Goal: Task Accomplishment & Management: Manage account settings

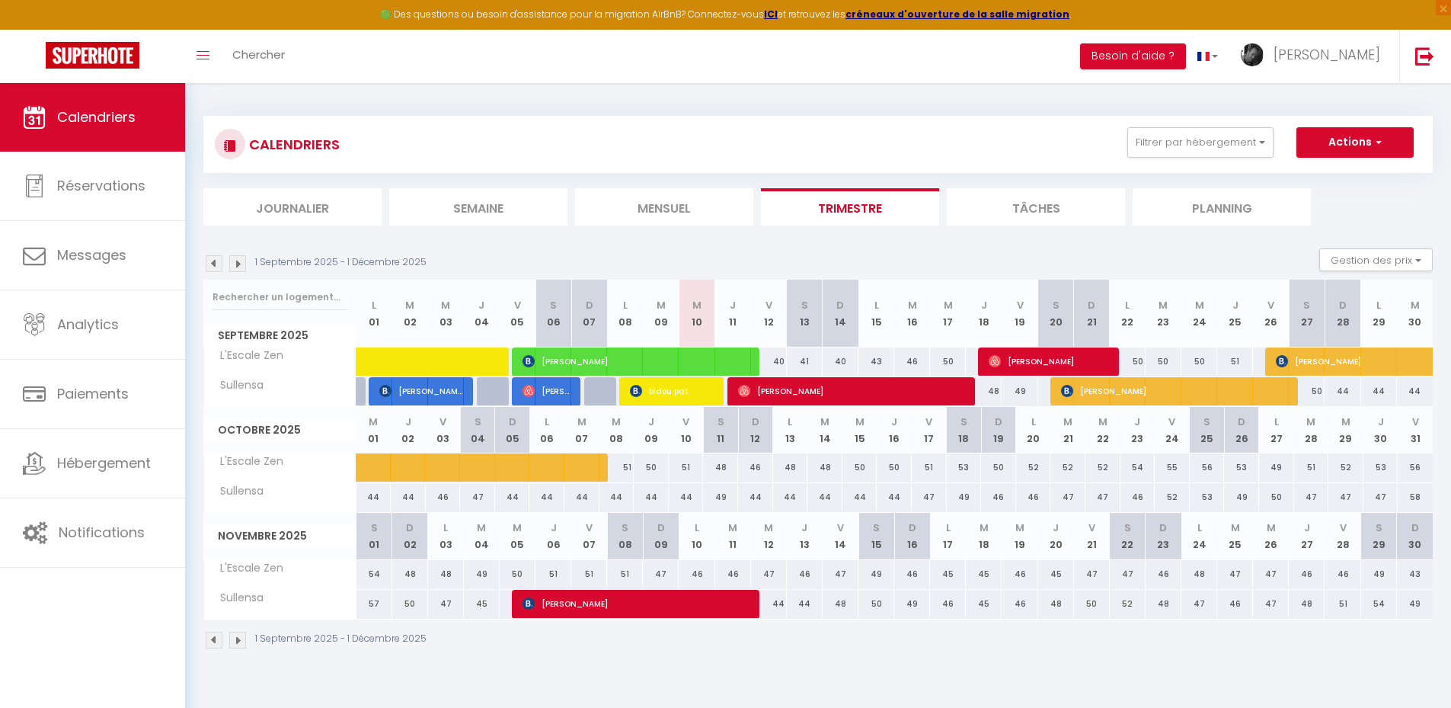
select select
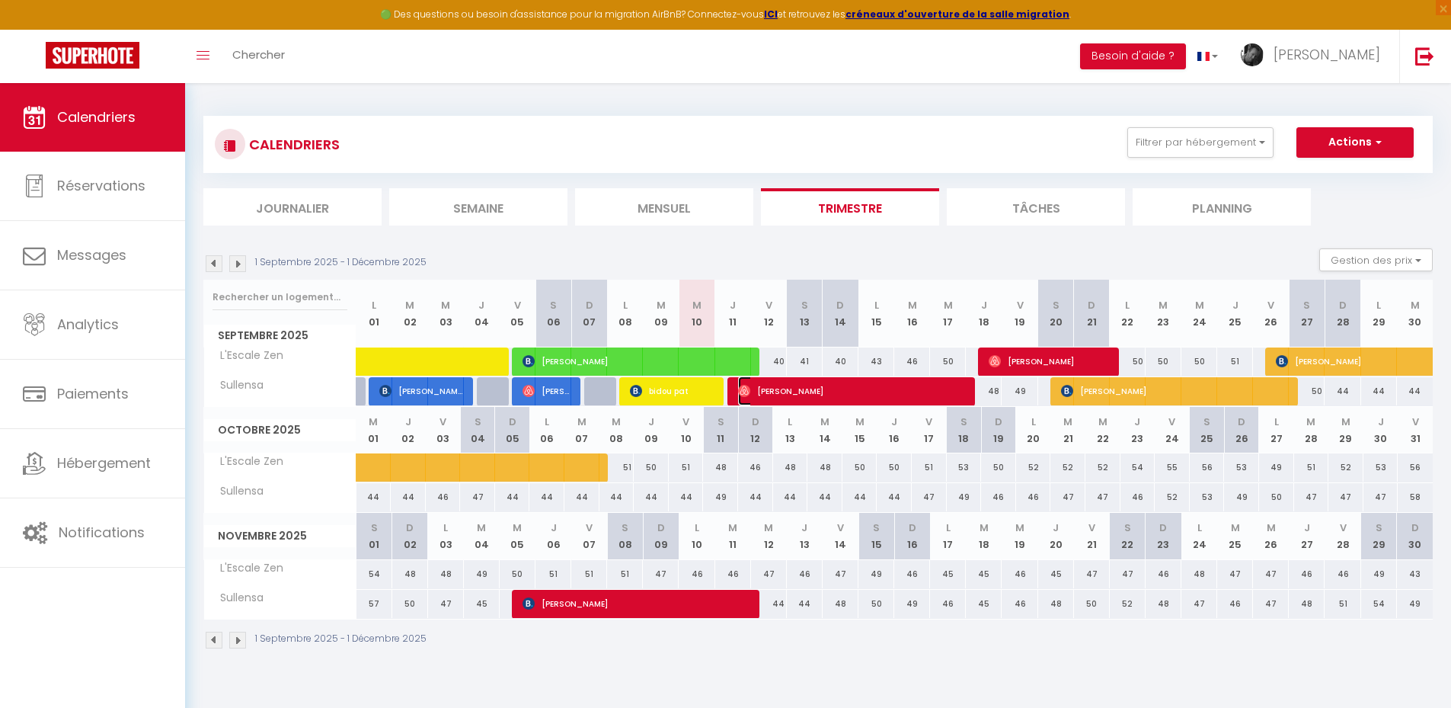
click at [786, 394] on span "[PERSON_NAME]" at bounding box center [851, 390] width 227 height 29
select select "OK"
select select "0"
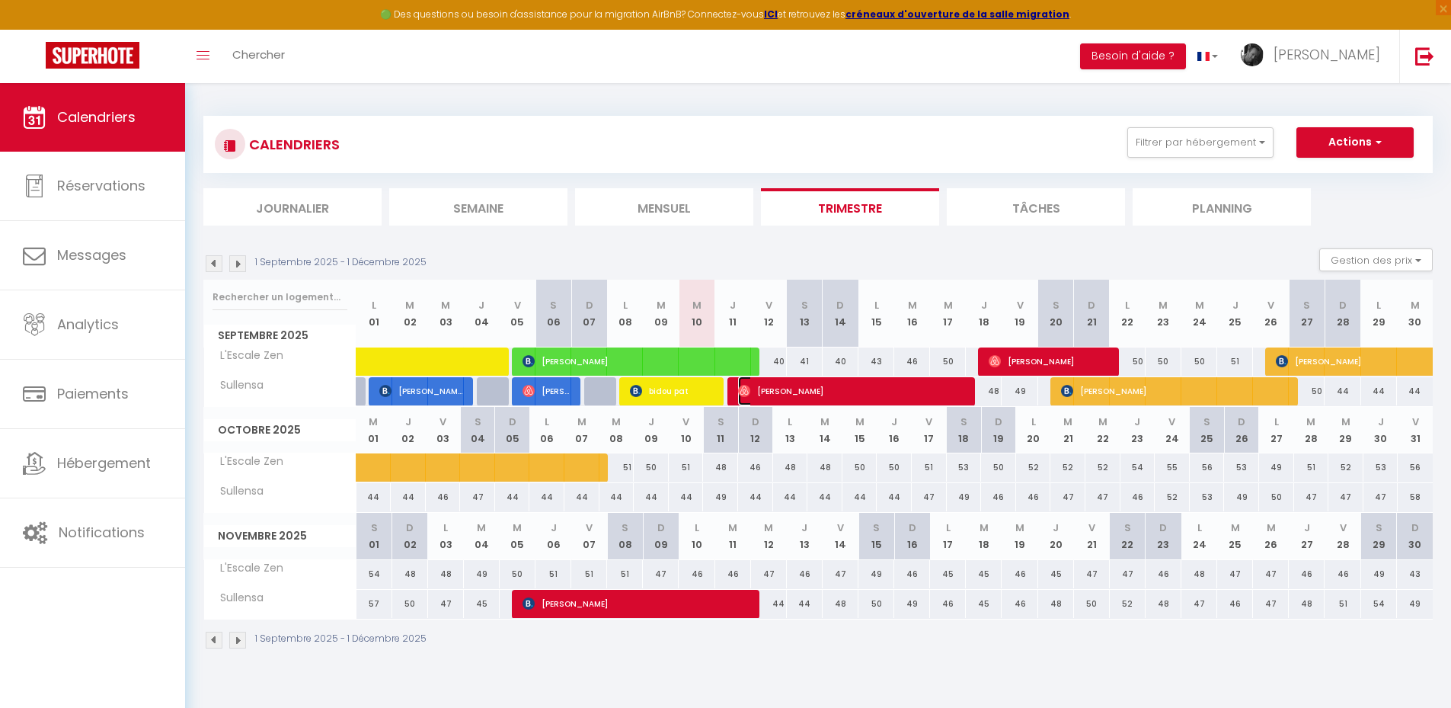
select select "1"
select select
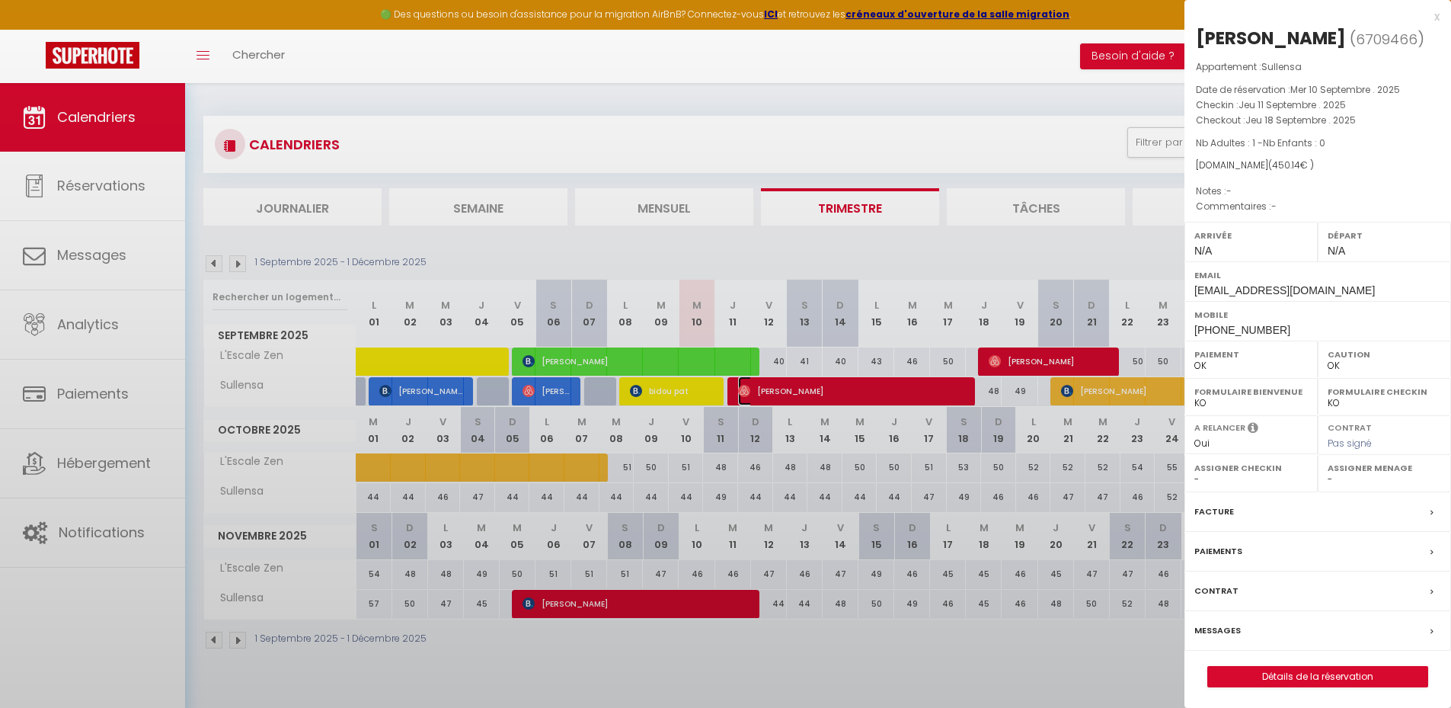
select select "50118"
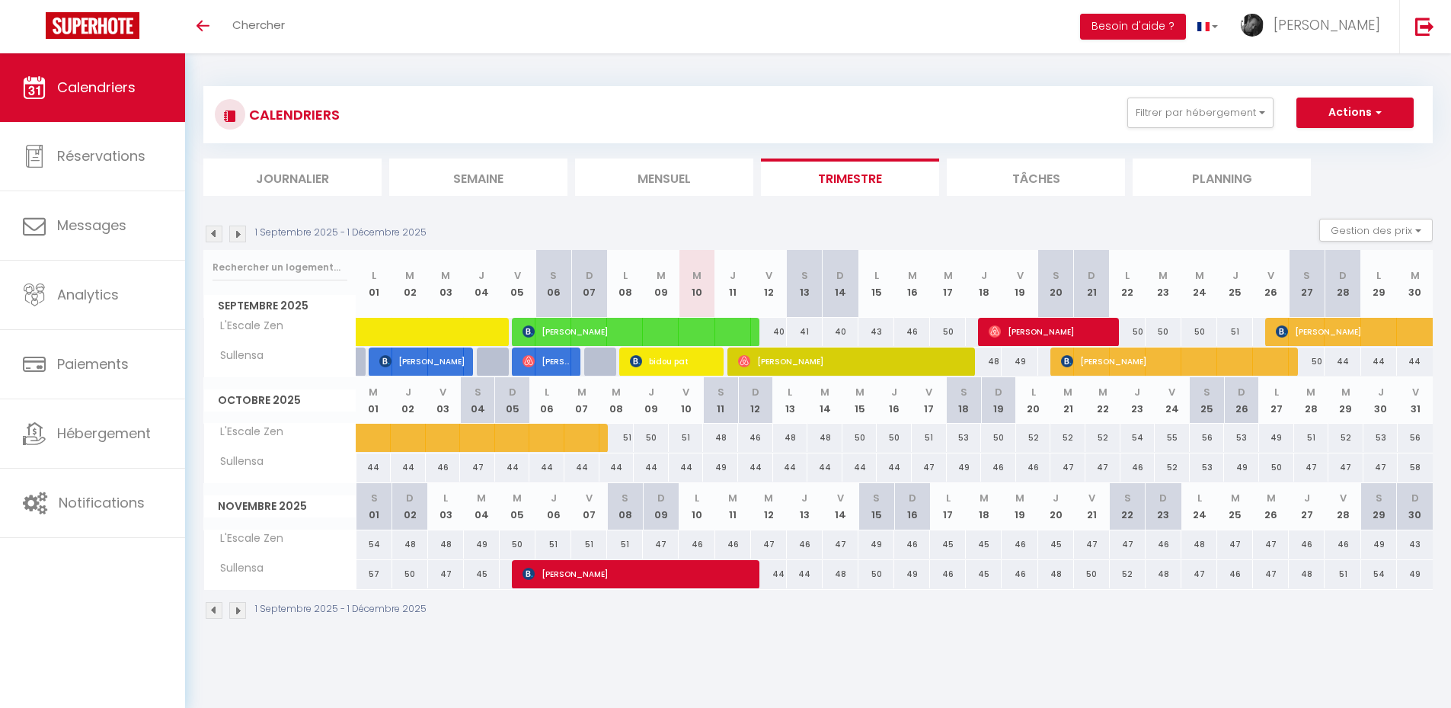
click at [1057, 219] on div "1 Septembre 2025 - 1 Décembre 2025 Gestion des prix Nb Nuits minimum Règles Dis…" at bounding box center [818, 234] width 1230 height 31
